Goal: Information Seeking & Learning: Learn about a topic

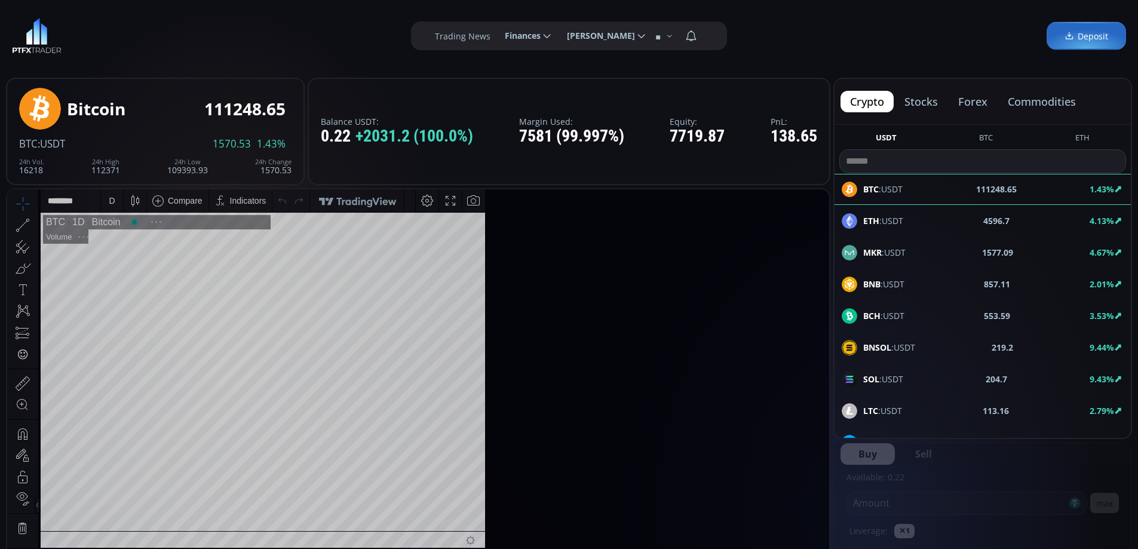
scroll to position [166, 0]
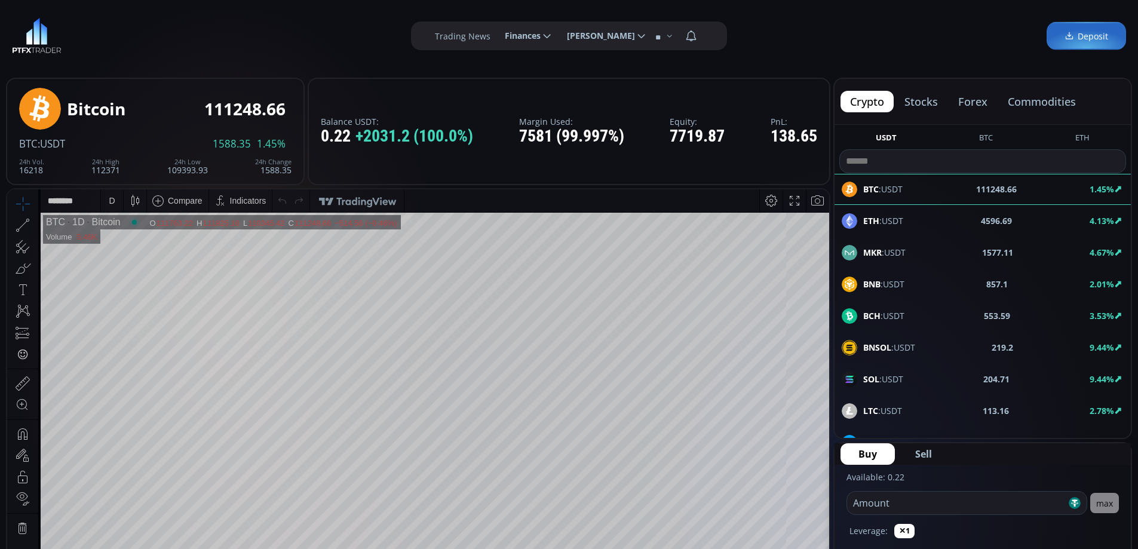
click at [919, 102] on button "stocks" at bounding box center [921, 102] width 53 height 22
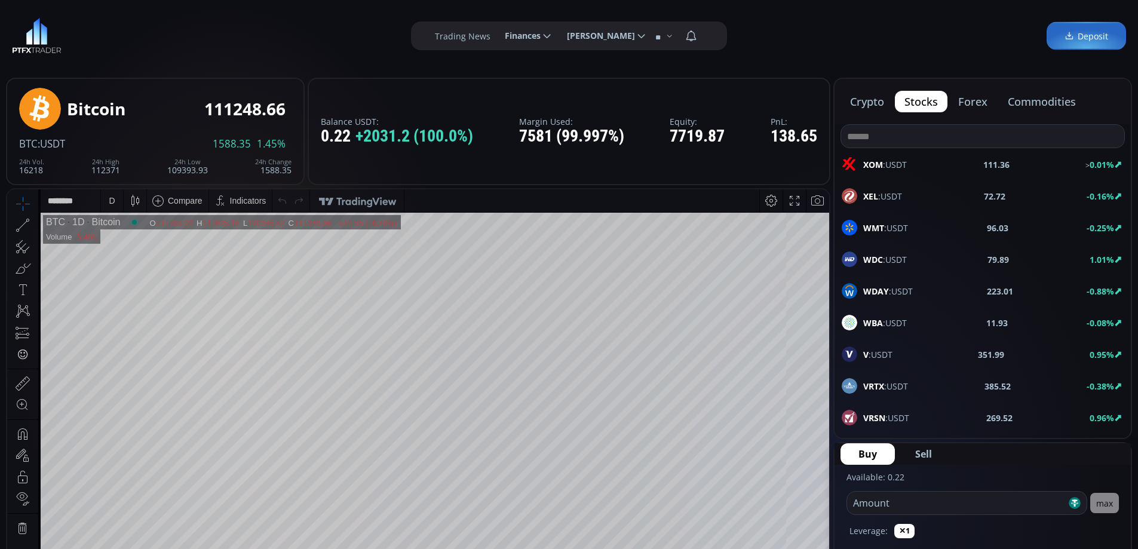
click at [880, 130] on input at bounding box center [982, 136] width 283 height 23
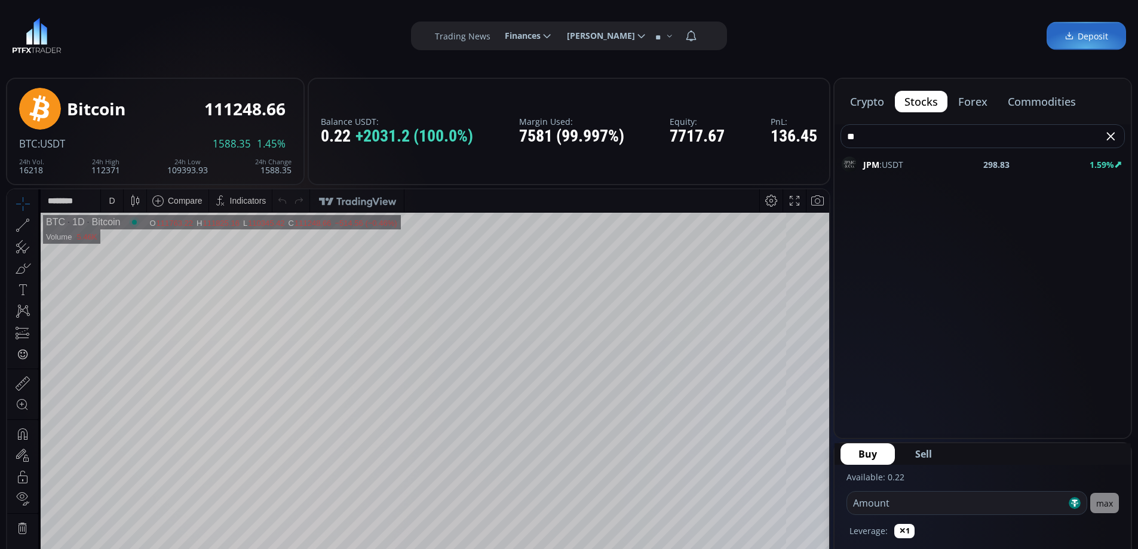
type input "**"
click at [906, 165] on div "JPM :USDT 298.83 1.59%" at bounding box center [983, 165] width 282 height 16
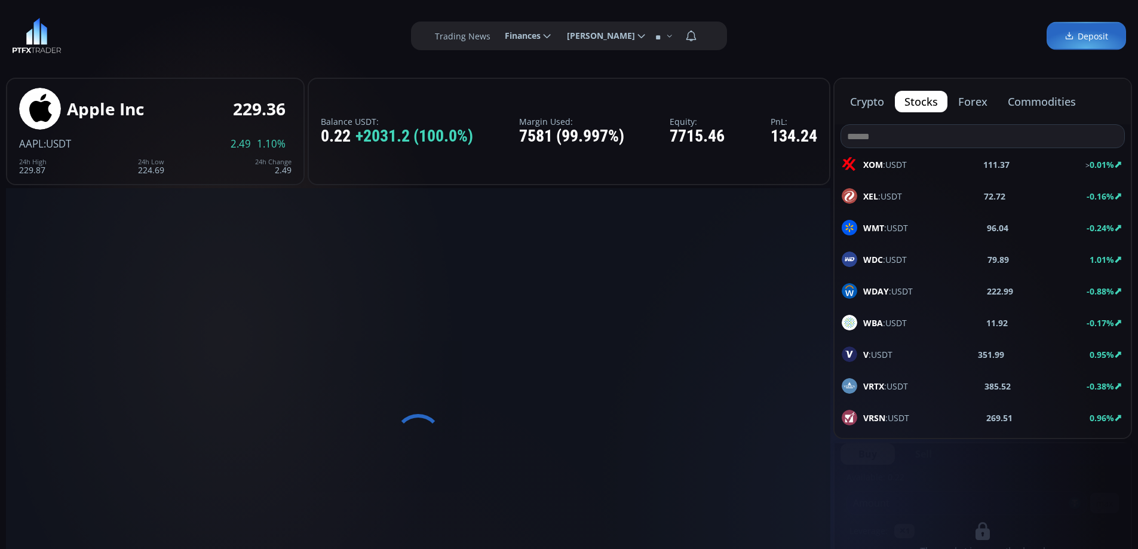
click at [878, 194] on span "XEL :USDT" at bounding box center [882, 196] width 39 height 13
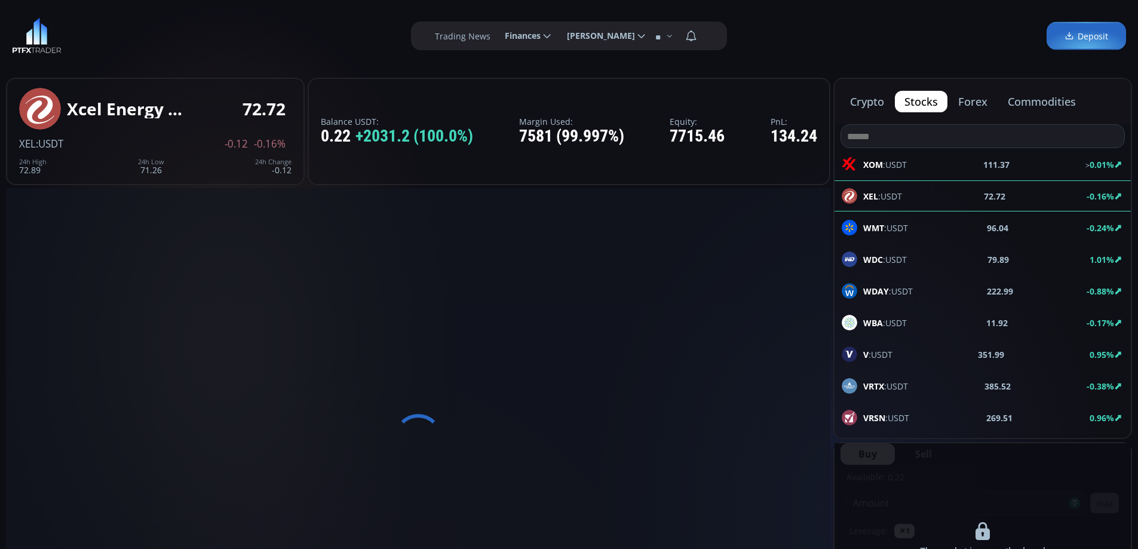
click at [895, 351] on div "V :USDT 351.99 0.95%" at bounding box center [983, 354] width 282 height 16
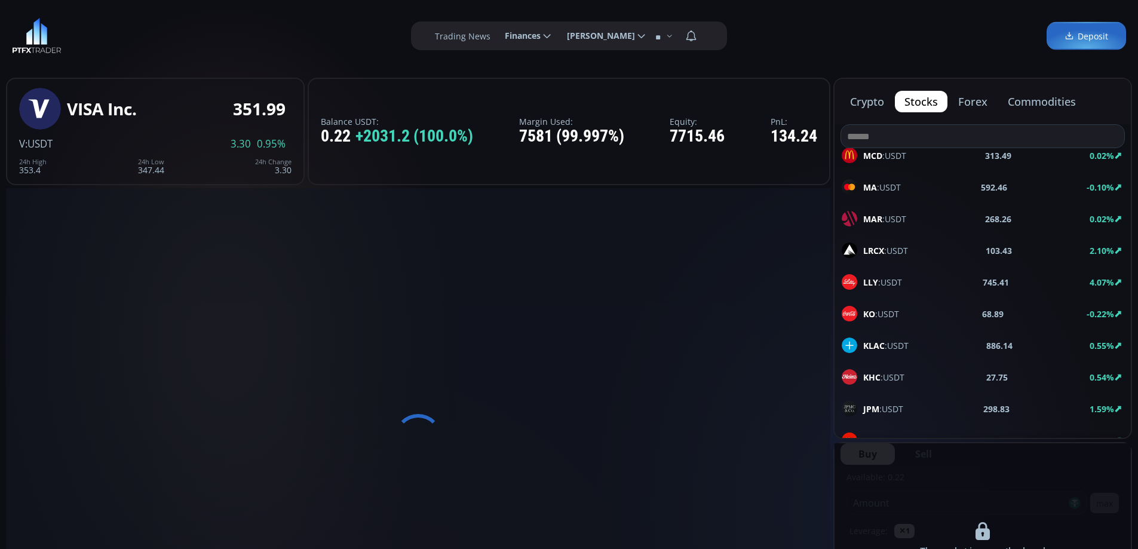
scroll to position [1494, 0]
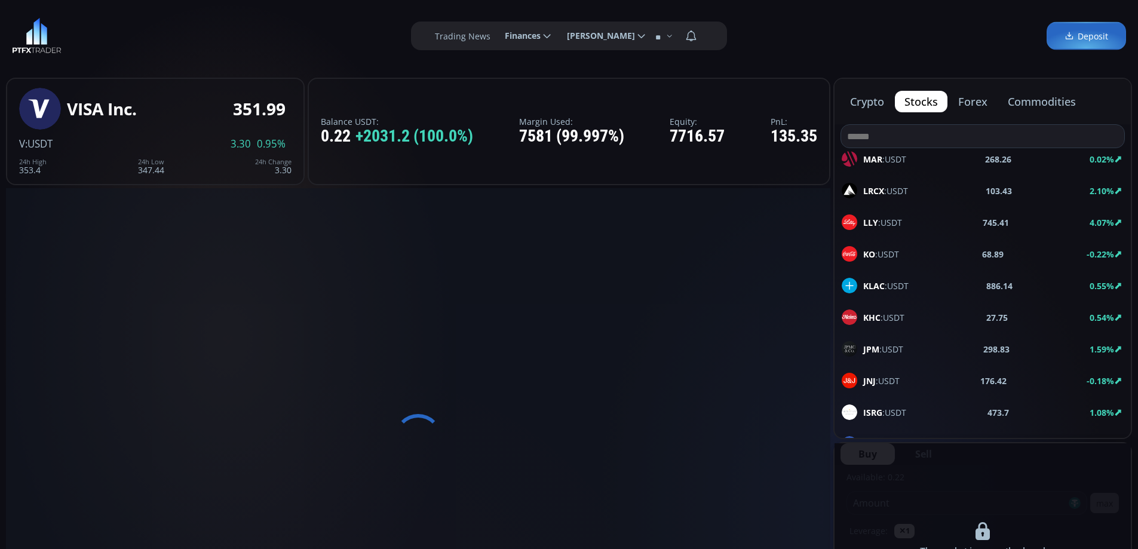
click at [896, 346] on span "JPM :USDT" at bounding box center [883, 349] width 40 height 13
click at [974, 103] on button "forex" at bounding box center [973, 102] width 48 height 22
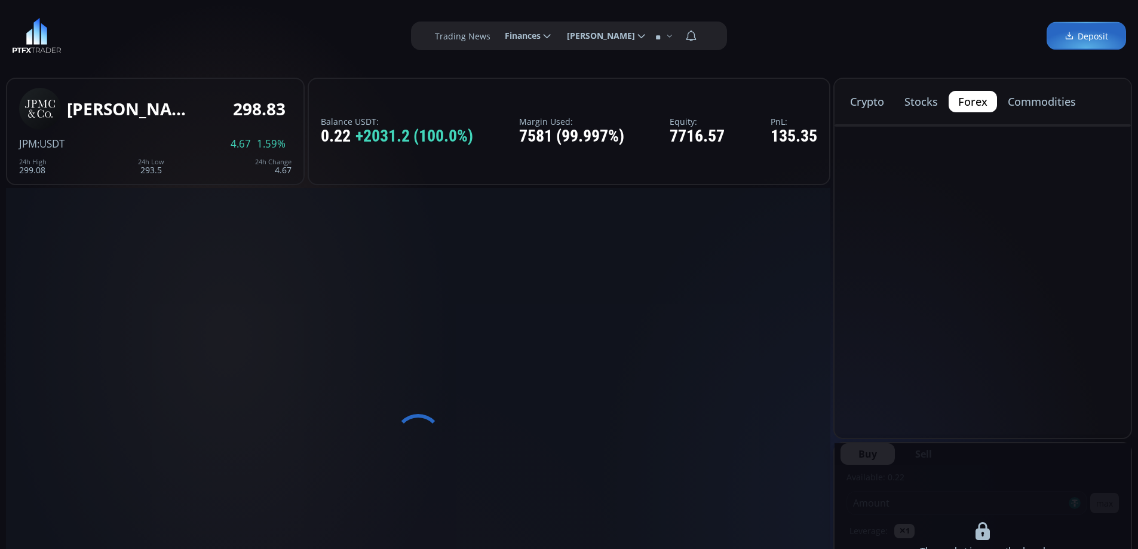
click at [1038, 103] on button "commodities" at bounding box center [1041, 102] width 87 height 22
click at [976, 103] on button "forex" at bounding box center [973, 102] width 48 height 22
click at [861, 103] on button "crypto" at bounding box center [867, 102] width 53 height 22
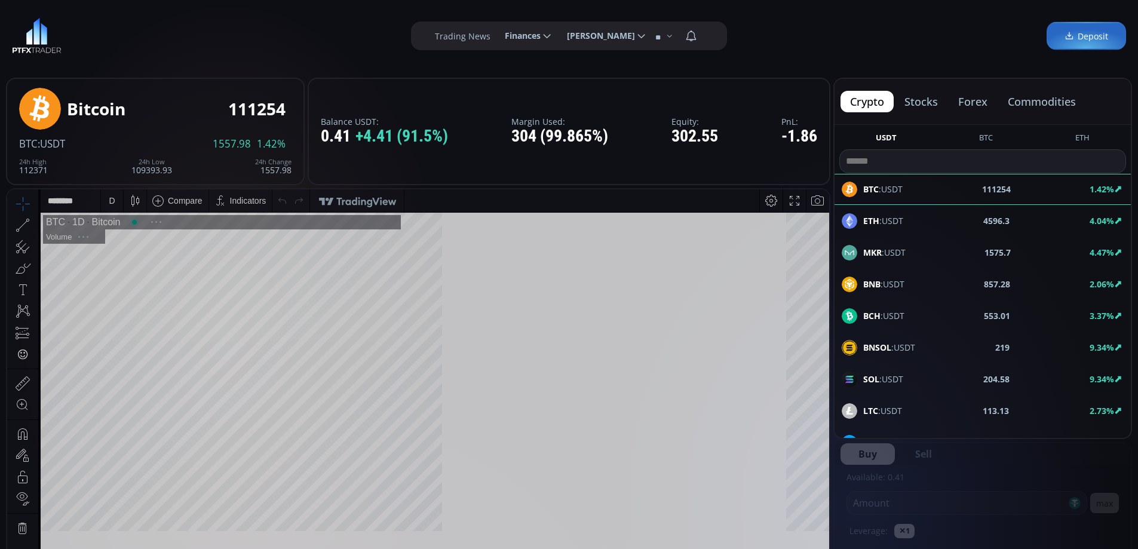
scroll to position [166, 0]
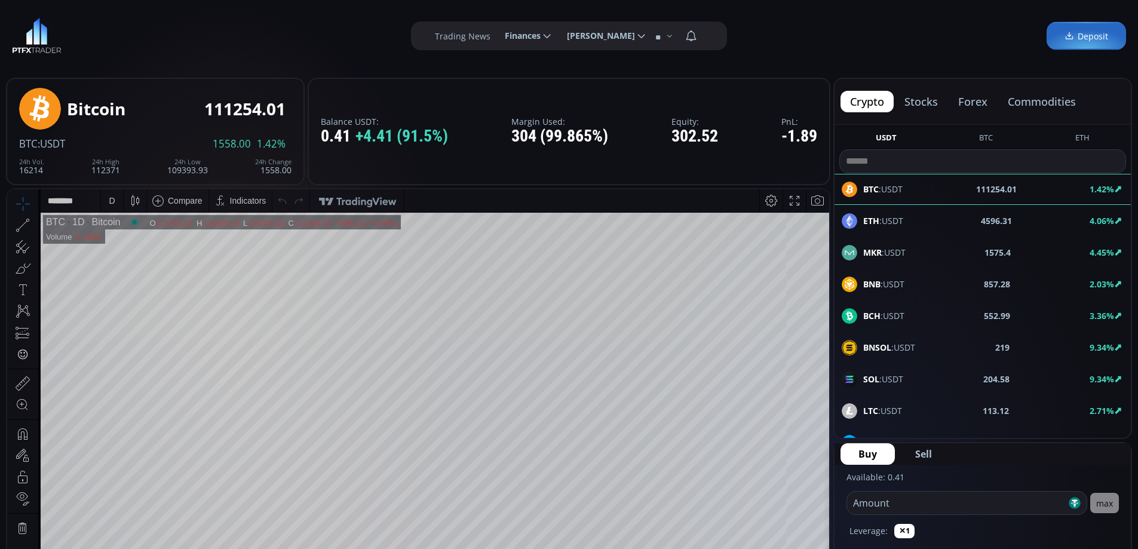
click at [926, 103] on button "stocks" at bounding box center [921, 102] width 53 height 22
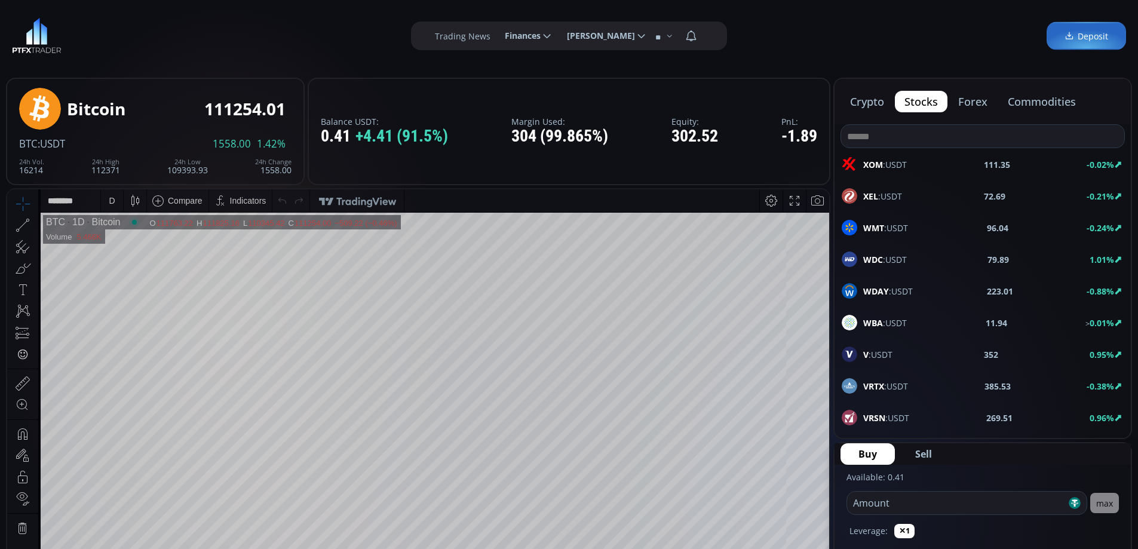
click at [899, 137] on input at bounding box center [982, 136] width 283 height 23
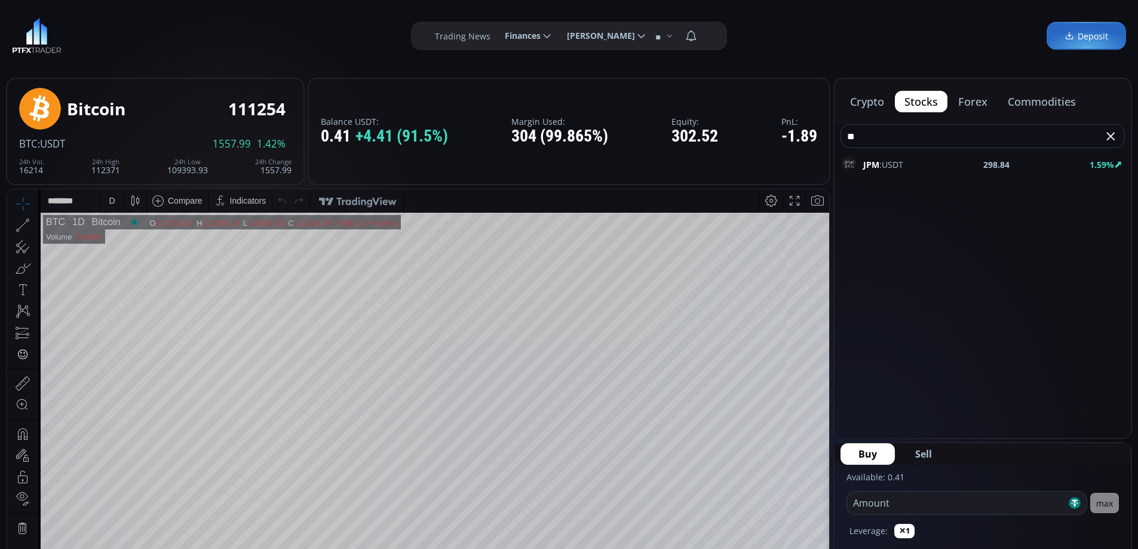
type input "**"
click at [906, 160] on div "JPM :USDT 298.84 1.59%" at bounding box center [983, 165] width 282 height 16
